Goal: Task Accomplishment & Management: Use online tool/utility

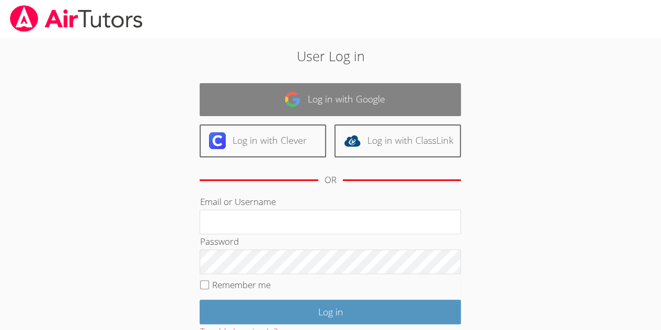
click at [325, 105] on link "Log in with Google" at bounding box center [330, 99] width 261 height 33
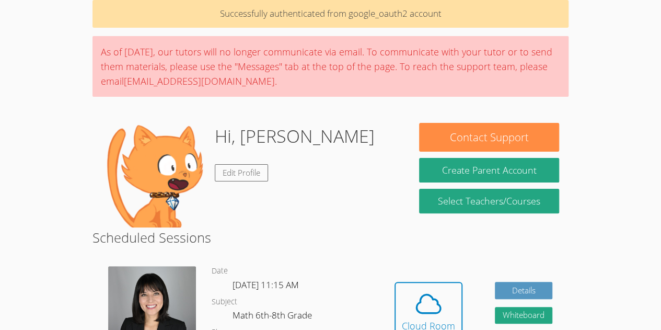
scroll to position [47, 0]
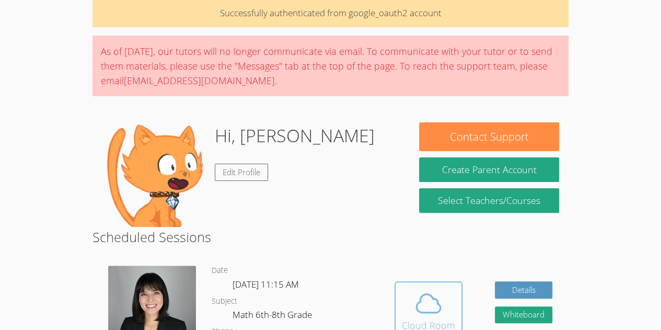
click at [417, 290] on icon at bounding box center [428, 302] width 29 height 29
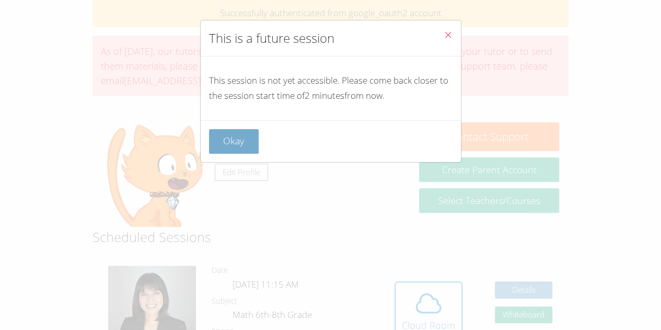
click at [251, 145] on button "Okay" at bounding box center [234, 141] width 50 height 25
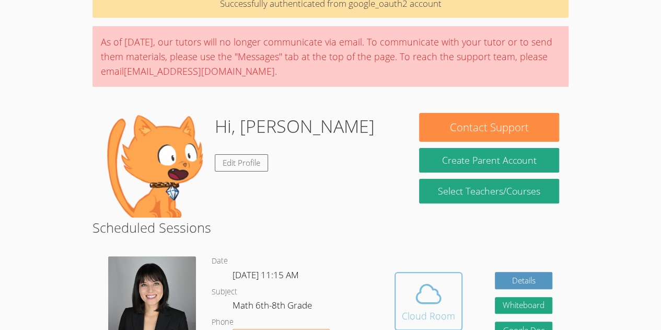
click at [416, 295] on icon at bounding box center [428, 294] width 24 height 18
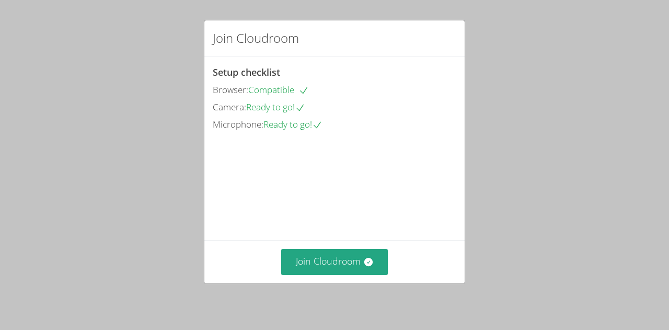
drag, startPoint x: 322, startPoint y: 247, endPoint x: 345, endPoint y: 235, distance: 25.9
click at [0, 0] on div "Setup checklist Browser: Compatible Camera: Ready to go! Microphone: Ready to g…" at bounding box center [0, 0] width 0 height 0
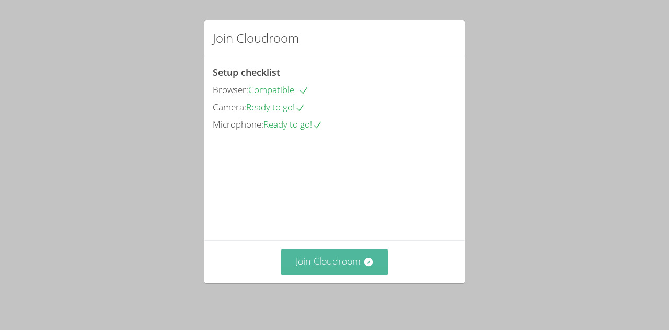
click at [341, 256] on button "Join Cloudroom" at bounding box center [334, 262] width 107 height 26
click at [303, 263] on button "Join Cloudroom" at bounding box center [334, 262] width 107 height 26
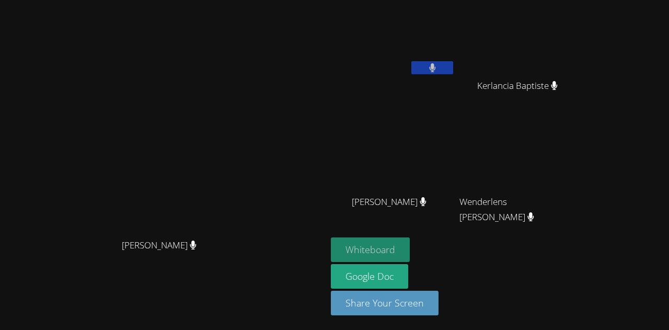
click at [351, 253] on div "Kirsten Marino Kirsten Marino Jestin Chery Kerlancia Baptiste Kerlancia Baptist…" at bounding box center [334, 165] width 669 height 330
click at [410, 246] on button "Whiteboard" at bounding box center [370, 249] width 79 height 25
click at [436, 69] on icon at bounding box center [432, 67] width 7 height 9
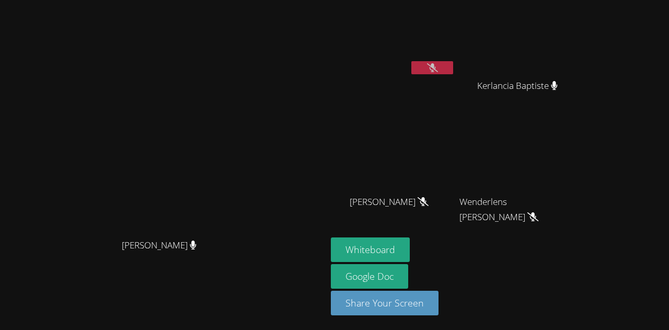
click at [438, 68] on icon at bounding box center [432, 67] width 11 height 9
click at [438, 72] on icon at bounding box center [432, 67] width 11 height 9
click at [411, 61] on button at bounding box center [432, 67] width 42 height 13
click at [453, 66] on button at bounding box center [432, 67] width 42 height 13
click at [455, 76] on div "[PERSON_NAME]" at bounding box center [393, 41] width 124 height 75
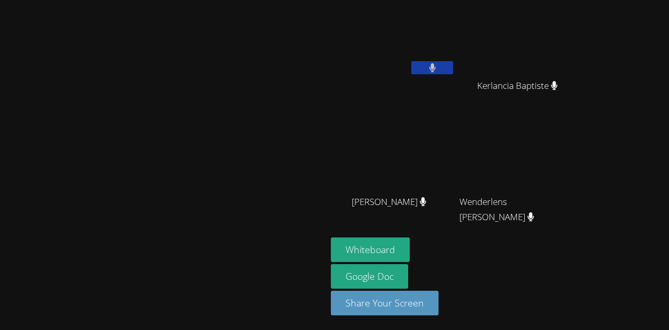
click at [453, 62] on button at bounding box center [432, 67] width 42 height 13
click at [438, 65] on icon at bounding box center [432, 67] width 11 height 9
click at [436, 65] on icon at bounding box center [432, 67] width 7 height 9
click at [438, 65] on icon at bounding box center [432, 67] width 11 height 9
click at [453, 64] on button at bounding box center [432, 67] width 42 height 13
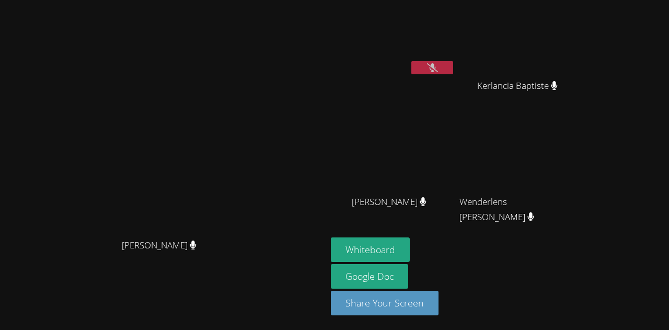
click at [453, 69] on button at bounding box center [432, 67] width 42 height 13
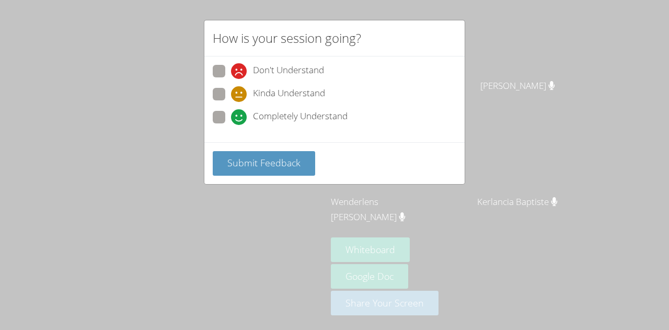
click at [217, 127] on div "Completely Understand" at bounding box center [334, 120] width 243 height 19
click at [231, 125] on span at bounding box center [231, 125] width 0 height 0
click at [231, 120] on input "Completely Understand" at bounding box center [235, 115] width 9 height 9
radio input "true"
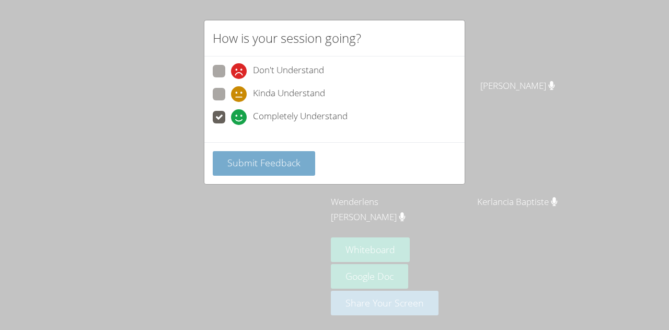
click at [268, 160] on span "Submit Feedback" at bounding box center [263, 162] width 73 height 13
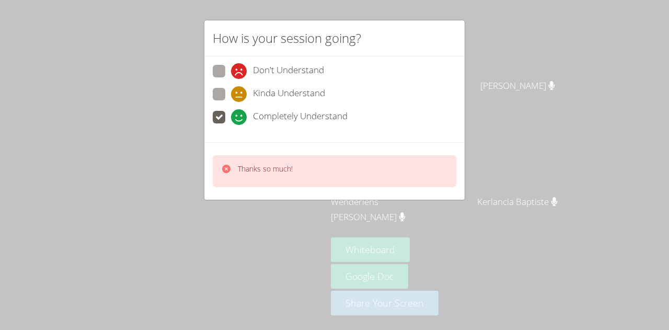
click at [271, 170] on p "Thanks so much!" at bounding box center [265, 169] width 55 height 10
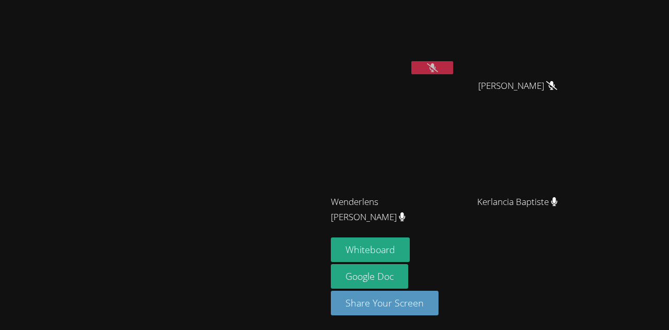
click at [438, 66] on icon at bounding box center [432, 67] width 11 height 9
click at [453, 65] on button at bounding box center [432, 67] width 42 height 13
